Goal: Task Accomplishment & Management: Complete application form

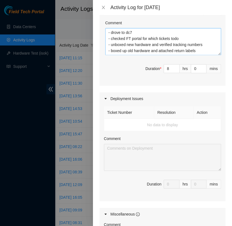
scroll to position [6, 0]
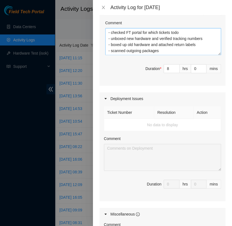
click at [125, 55] on textarea "- drove to dc7 - checked FT portal for which tickets todo - unboxed new hardwar…" at bounding box center [163, 41] width 116 height 27
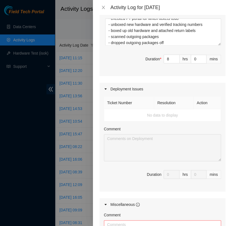
scroll to position [692, 0]
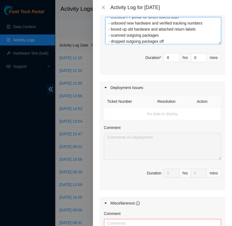
click at [169, 44] on textarea "- drove to dc7 - checked FT portal for which tickets todo - unboxed new hardwar…" at bounding box center [163, 30] width 116 height 27
click at [160, 44] on textarea "- drove to dc7 - checked FT portal for which tickets todo - unboxed new hardwar…" at bounding box center [163, 30] width 116 height 27
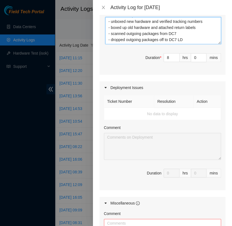
click at [133, 44] on textarea "- drove to dc7 - checked FT portal for which tickets todo - unboxed new hardwar…" at bounding box center [163, 30] width 116 height 27
paste textarea "Hey team, Can I have assistance creating an outgoing ticket for the following: …"
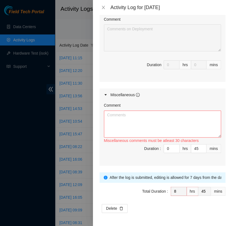
scroll to position [841, 0]
type textarea "- drove to dc7 - checked FT portal for which tickets todo - unboxed new hardwar…"
click at [135, 122] on textarea "Comment" at bounding box center [162, 123] width 117 height 27
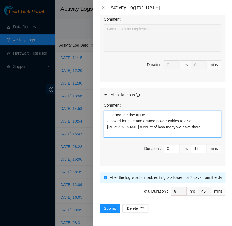
click at [167, 133] on textarea "- started the day at H5 - looked for blue and orange power cables to give [PERS…" at bounding box center [162, 123] width 117 height 27
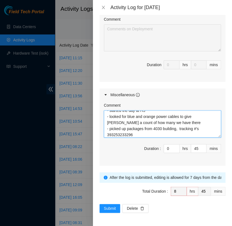
scroll to position [10, 0]
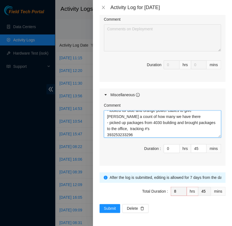
drag, startPoint x: 169, startPoint y: 129, endPoint x: 147, endPoint y: 129, distance: 21.7
click at [147, 129] on textarea "- started the day at H5 - looked for blue and orange power cables to give [PERS…" at bounding box center [162, 123] width 117 height 27
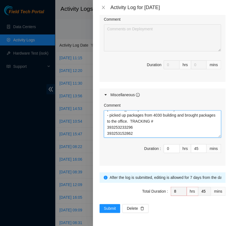
click at [170, 121] on textarea "- started the day at H5 - looked for blue and orange power cables to give [PERS…" at bounding box center [162, 123] width 117 height 27
type textarea "- started the day at H5 - looked for blue and orange power cables to give [PERS…"
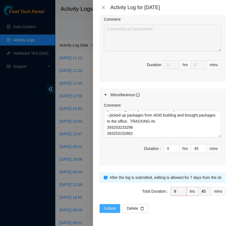
click at [111, 210] on span "Submit" at bounding box center [110, 208] width 12 height 6
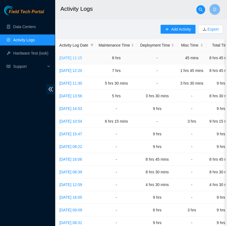
click at [81, 56] on link "[DATE] 11:15" at bounding box center [70, 58] width 23 height 4
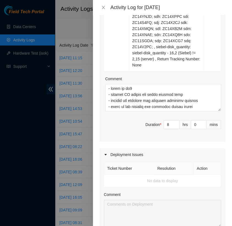
scroll to position [628, 0]
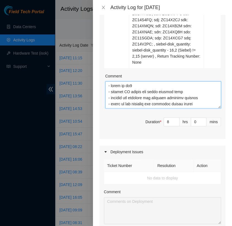
click at [196, 108] on textarea "Comment" at bounding box center [163, 94] width 116 height 27
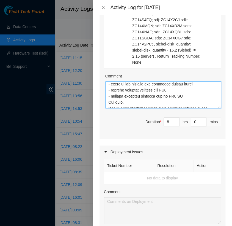
scroll to position [18, 0]
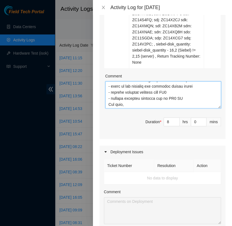
click at [179, 108] on textarea "Comment" at bounding box center [163, 94] width 116 height 27
click at [177, 108] on textarea "Comment" at bounding box center [163, 94] width 116 height 27
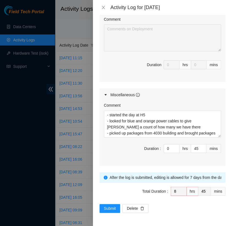
scroll to position [841, 0]
type textarea "- drove to dc7 - checked FT portal for which tickets todo - unboxed new hardwar…"
click at [113, 210] on span "Submit" at bounding box center [110, 208] width 12 height 6
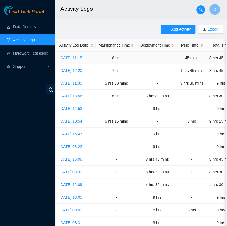
click at [78, 57] on link "[DATE] 11:15" at bounding box center [70, 58] width 23 height 4
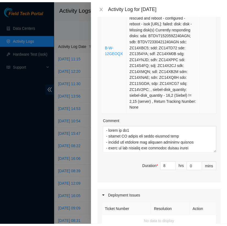
scroll to position [582, 0]
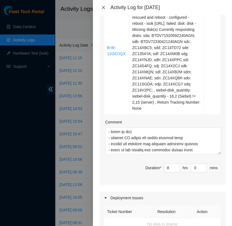
click at [104, 6] on icon "close" at bounding box center [103, 7] width 4 height 4
